Goal: Task Accomplishment & Management: Manage account settings

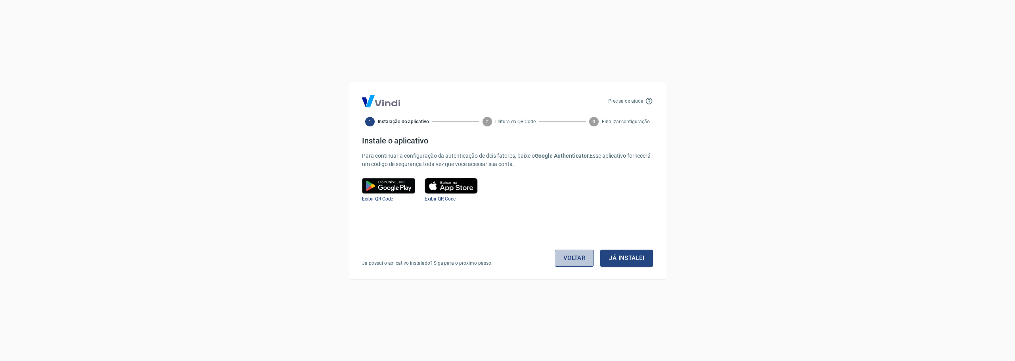
click at [568, 264] on link "Voltar" at bounding box center [575, 258] width 40 height 17
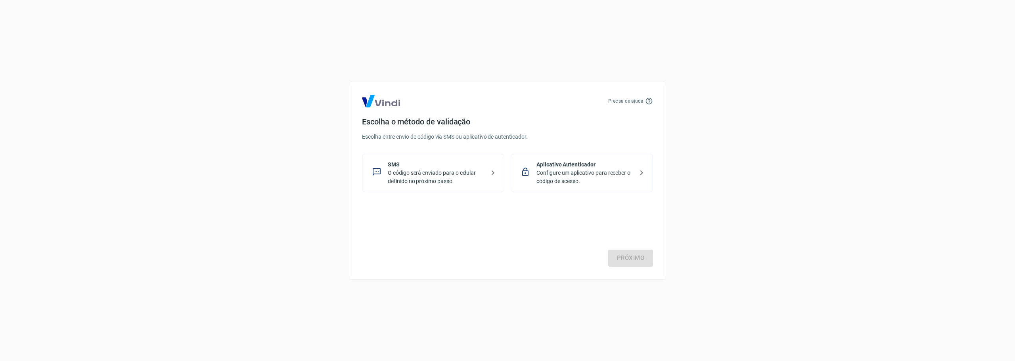
click at [533, 167] on div at bounding box center [525, 172] width 16 height 17
click at [632, 253] on link "Próximo" at bounding box center [630, 258] width 45 height 17
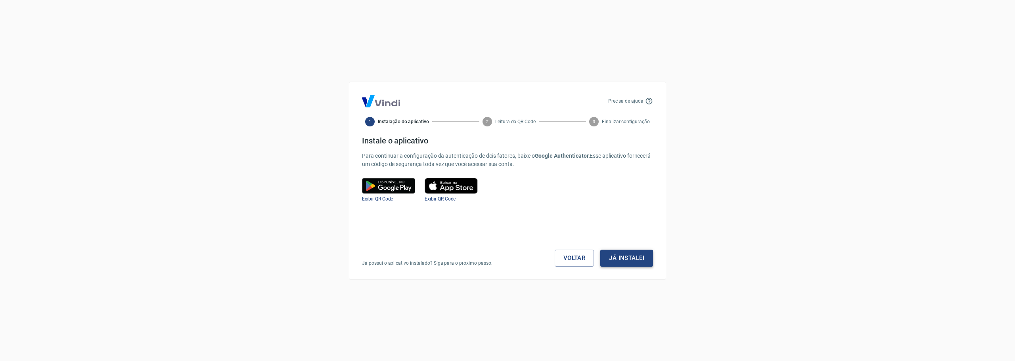
click at [639, 263] on button "Já instalei" at bounding box center [626, 258] width 53 height 17
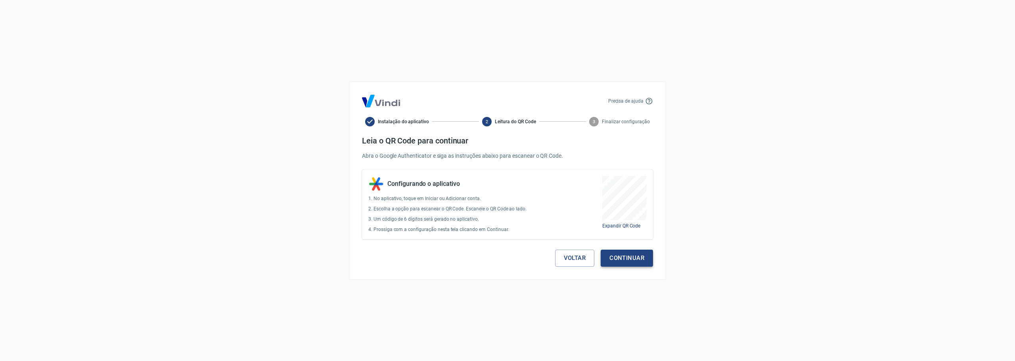
click at [619, 256] on button "Continuar" at bounding box center [627, 258] width 52 height 17
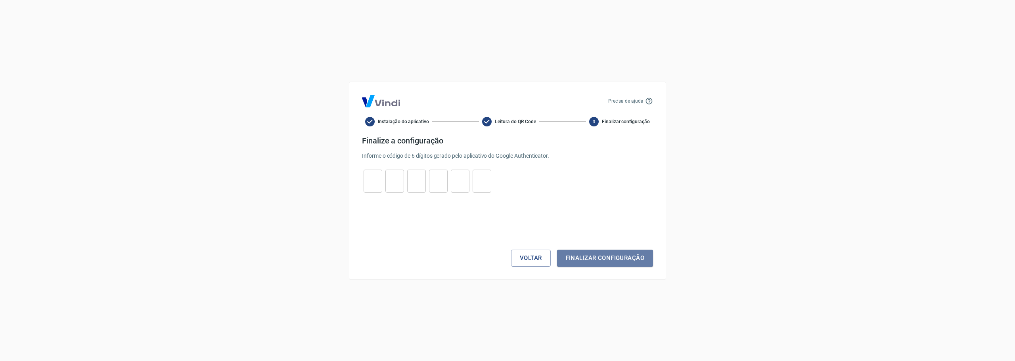
click at [619, 256] on button "Finalizar configuração" at bounding box center [605, 258] width 96 height 17
